Goal: Task Accomplishment & Management: Manage account settings

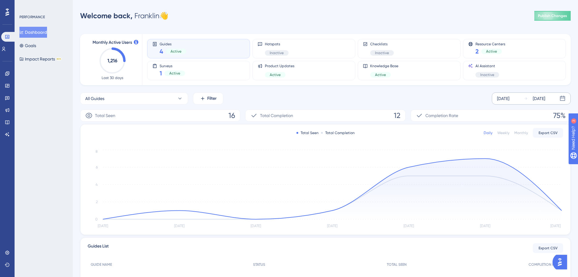
click at [504, 98] on div "[DATE]" at bounding box center [503, 98] width 12 height 7
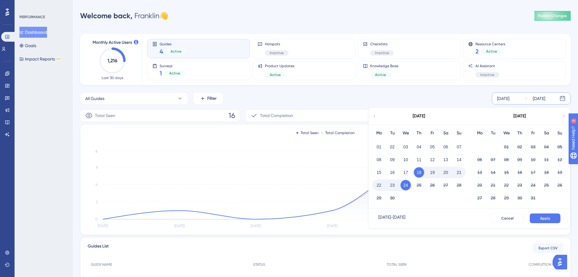
click at [395, 182] on button "23" at bounding box center [392, 185] width 10 height 10
click at [541, 219] on span "Apply" at bounding box center [545, 218] width 10 height 5
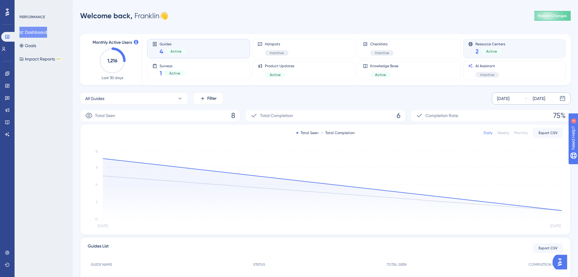
click at [475, 49] on div "Resource Centers 2 Active" at bounding box center [514, 49] width 93 height 14
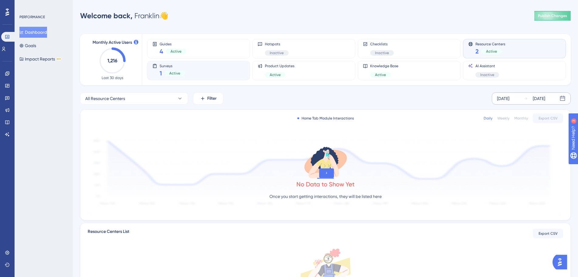
click at [175, 74] on span "Active" at bounding box center [174, 73] width 11 height 5
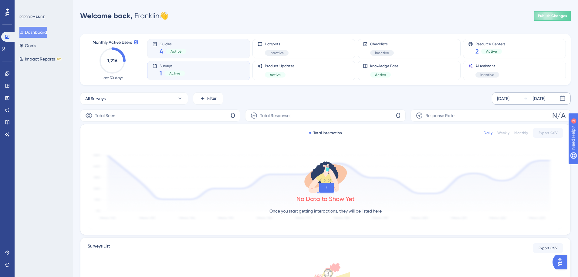
click at [179, 51] on span "Active" at bounding box center [176, 51] width 11 height 5
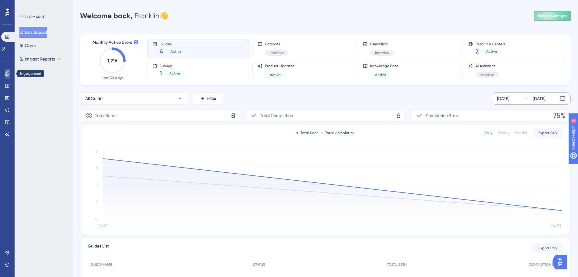
click at [7, 76] on link at bounding box center [7, 74] width 5 height 10
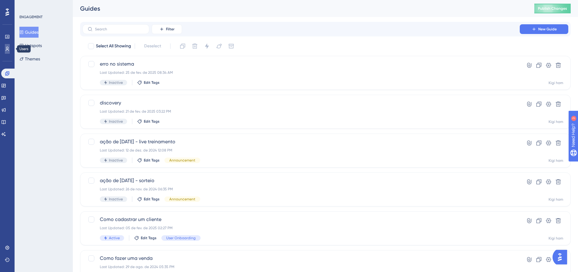
click at [7, 47] on icon at bounding box center [7, 48] width 5 height 5
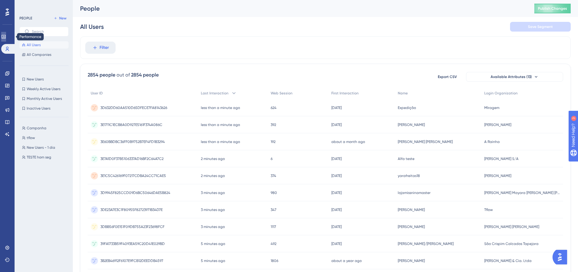
click at [6, 38] on icon at bounding box center [3, 36] width 5 height 5
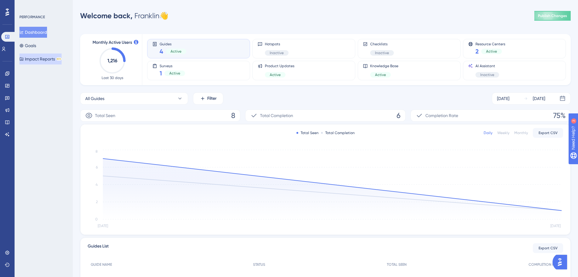
click at [38, 58] on button "Impact Reports BETA" at bounding box center [40, 58] width 42 height 11
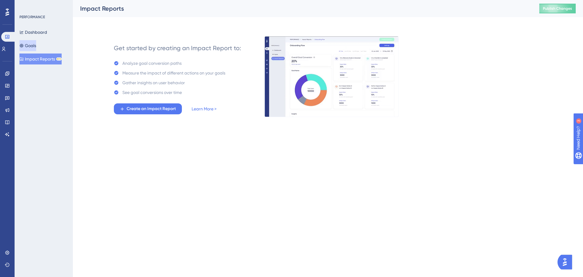
click at [36, 44] on button "Goals" at bounding box center [27, 45] width 17 height 11
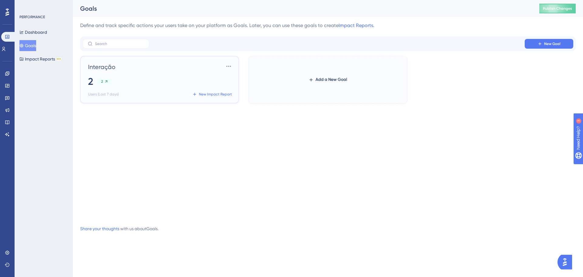
click at [92, 82] on span "2" at bounding box center [90, 81] width 5 height 13
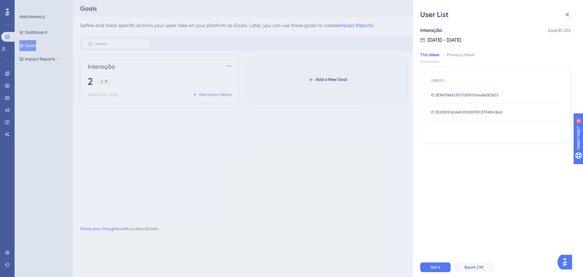
click at [487, 95] on span "ID 3E396131A553707085FD0646963E32D3" at bounding box center [464, 95] width 67 height 5
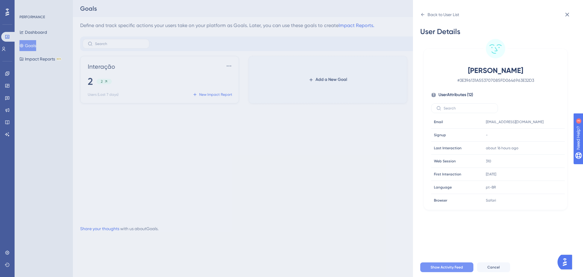
click at [444, 266] on span "Show Activity Feed" at bounding box center [447, 266] width 32 height 5
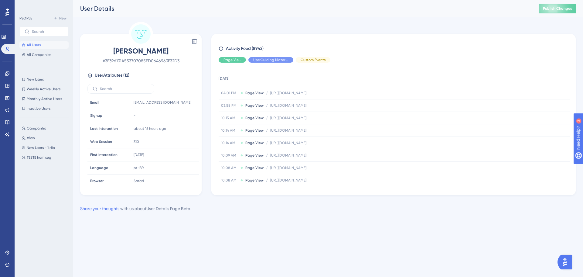
click at [40, 42] on button "All Users" at bounding box center [43, 44] width 49 height 7
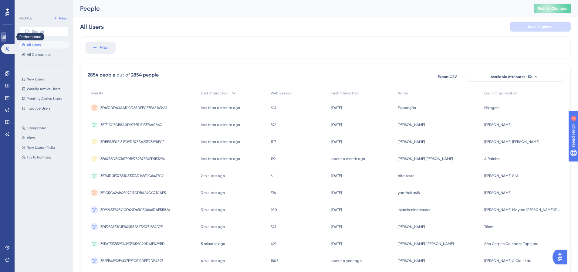
click at [5, 35] on icon at bounding box center [4, 37] width 4 height 4
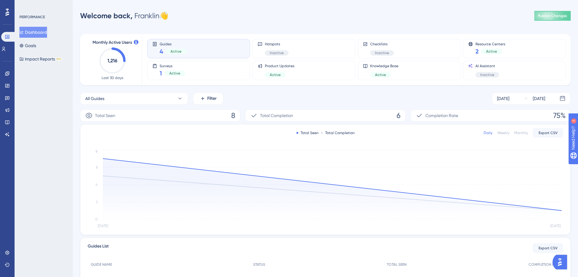
click at [7, 10] on icon at bounding box center [7, 12] width 4 height 8
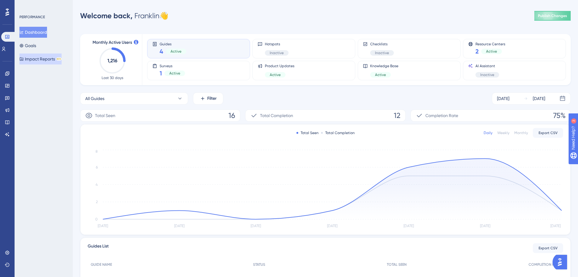
click at [48, 60] on button "Impact Reports BETA" at bounding box center [40, 58] width 42 height 11
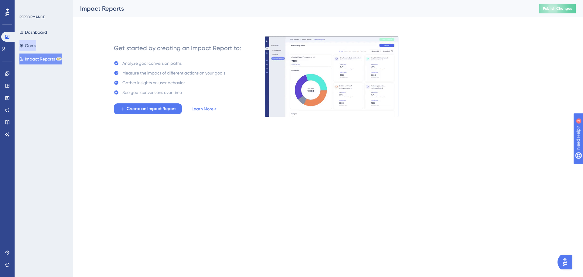
click at [36, 44] on button "Goals" at bounding box center [27, 45] width 17 height 11
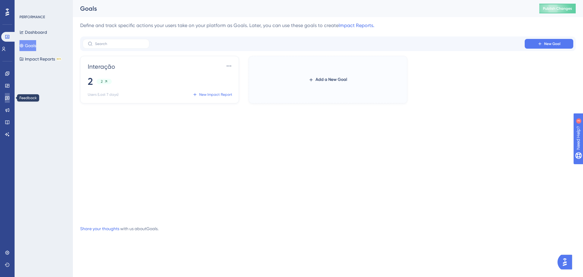
click at [9, 100] on icon at bounding box center [7, 97] width 5 height 5
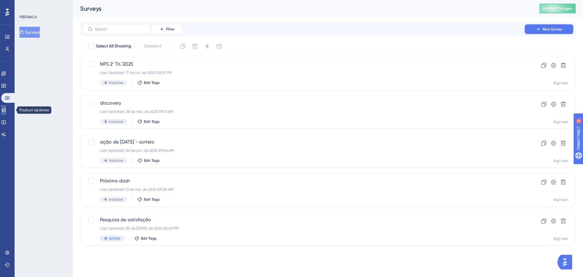
click at [6, 109] on icon at bounding box center [4, 110] width 4 height 4
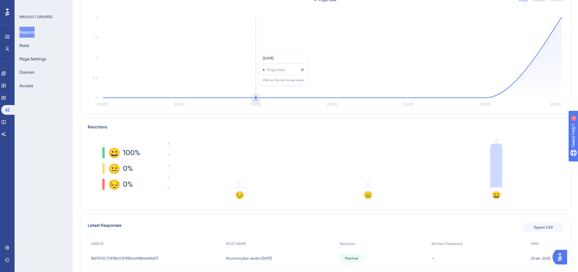
scroll to position [81, 0]
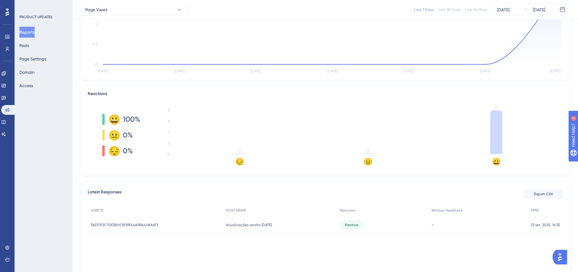
click at [263, 225] on span "Atualizações versão 23/09/2025" at bounding box center [249, 225] width 46 height 5
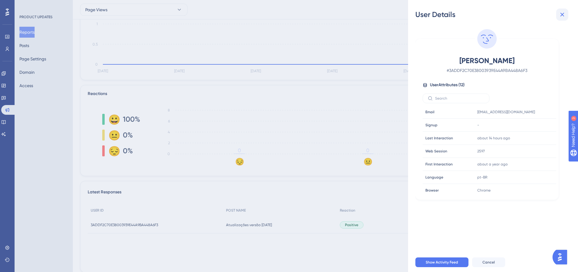
click at [561, 17] on icon at bounding box center [562, 14] width 7 height 7
